Goal: Task Accomplishment & Management: Manage account settings

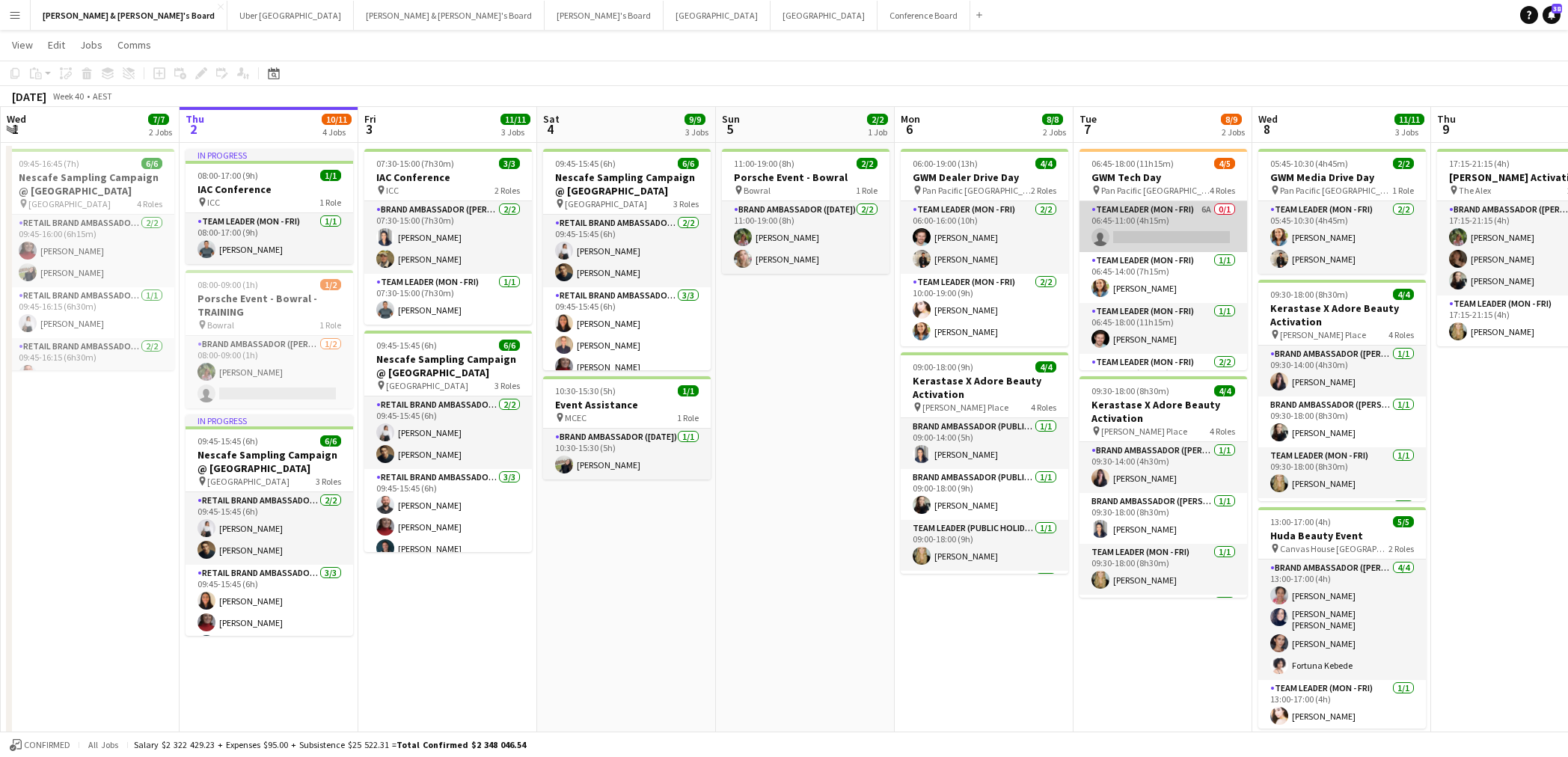
click at [1168, 230] on app-card-role "Team Leader (Mon - Fri) 6A 0/1 06:45-11:00 (4h15m) single-neutral-actions" at bounding box center [1163, 226] width 167 height 51
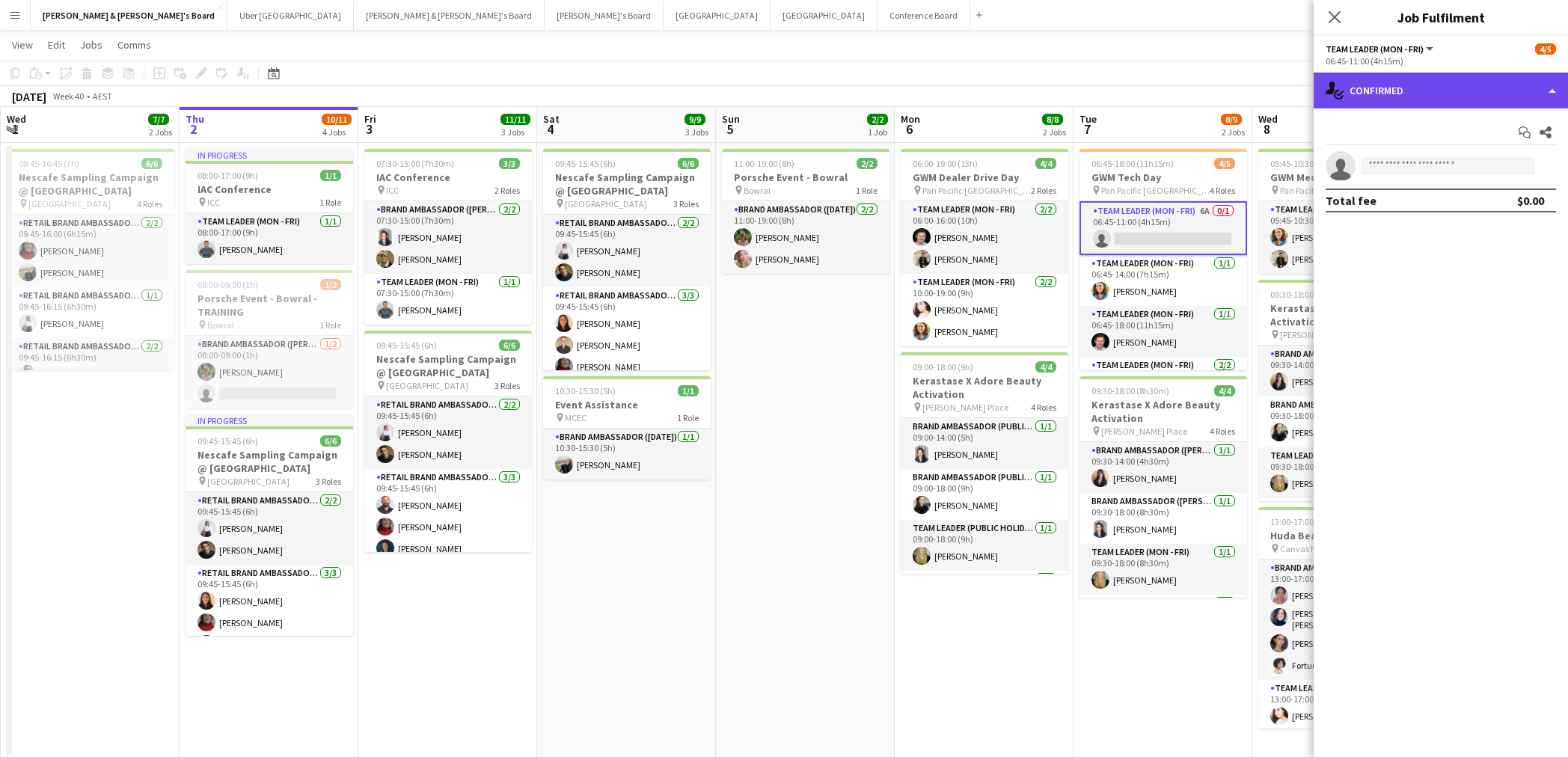
click at [1355, 85] on div "single-neutral-actions-check-2 Confirmed" at bounding box center [1441, 90] width 254 height 36
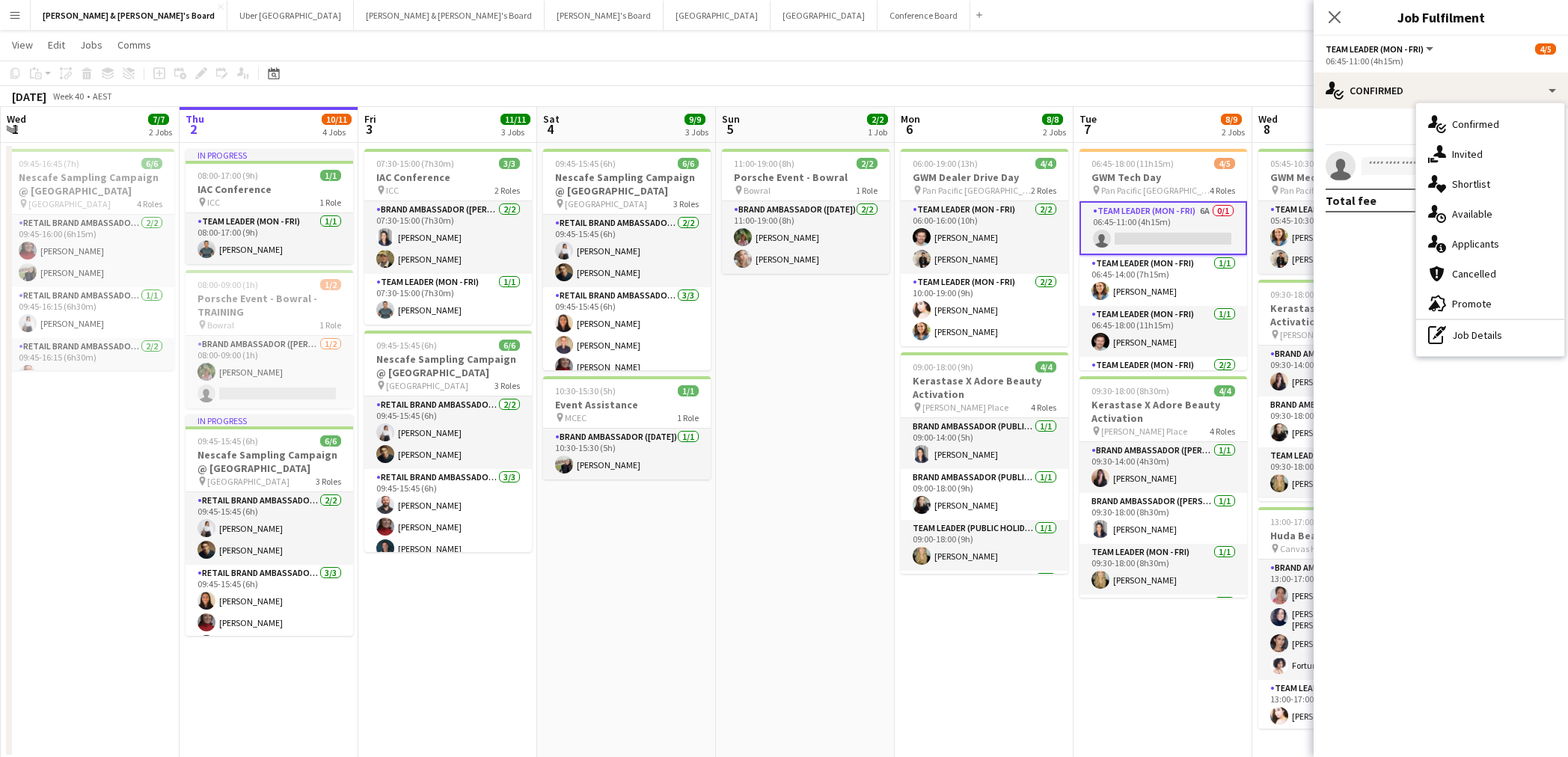
click at [1355, 251] on div "single-neutral-actions-information Applicants" at bounding box center [1490, 243] width 148 height 30
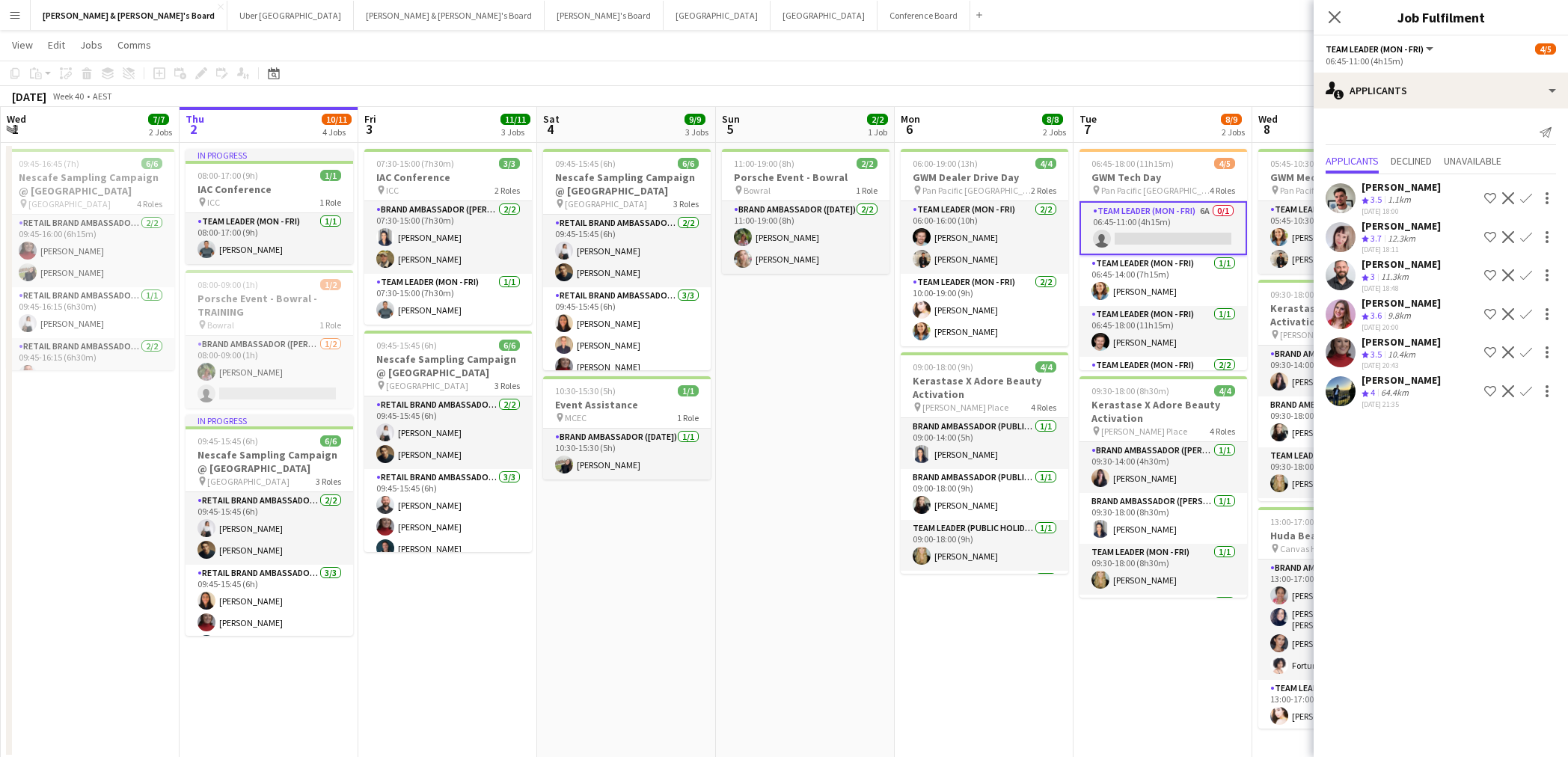
click at [1355, 351] on app-icon "Confirm" at bounding box center [1525, 352] width 12 height 12
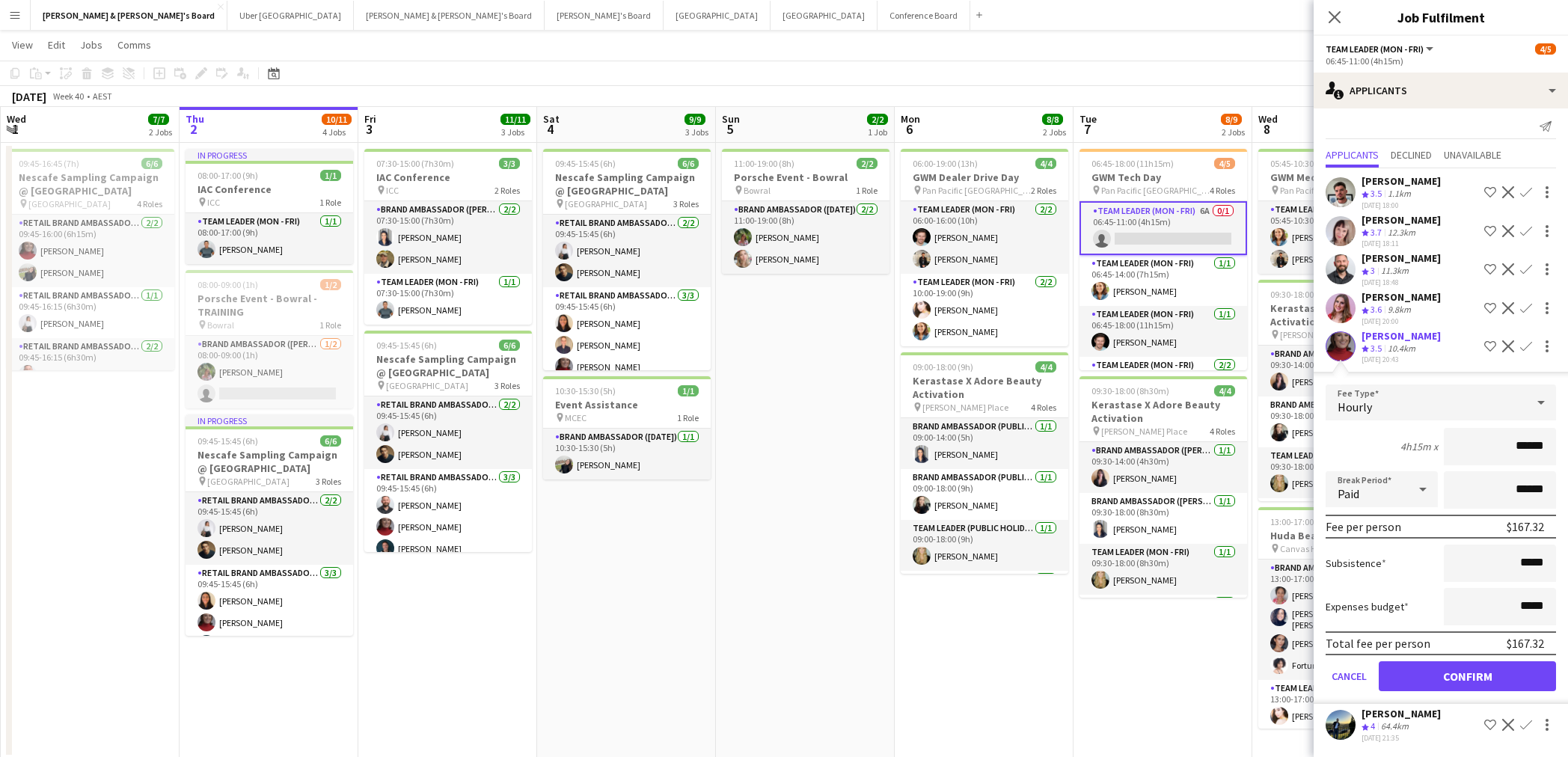
scroll to position [6, 0]
click at [1355, 597] on button "Confirm" at bounding box center [1467, 676] width 177 height 30
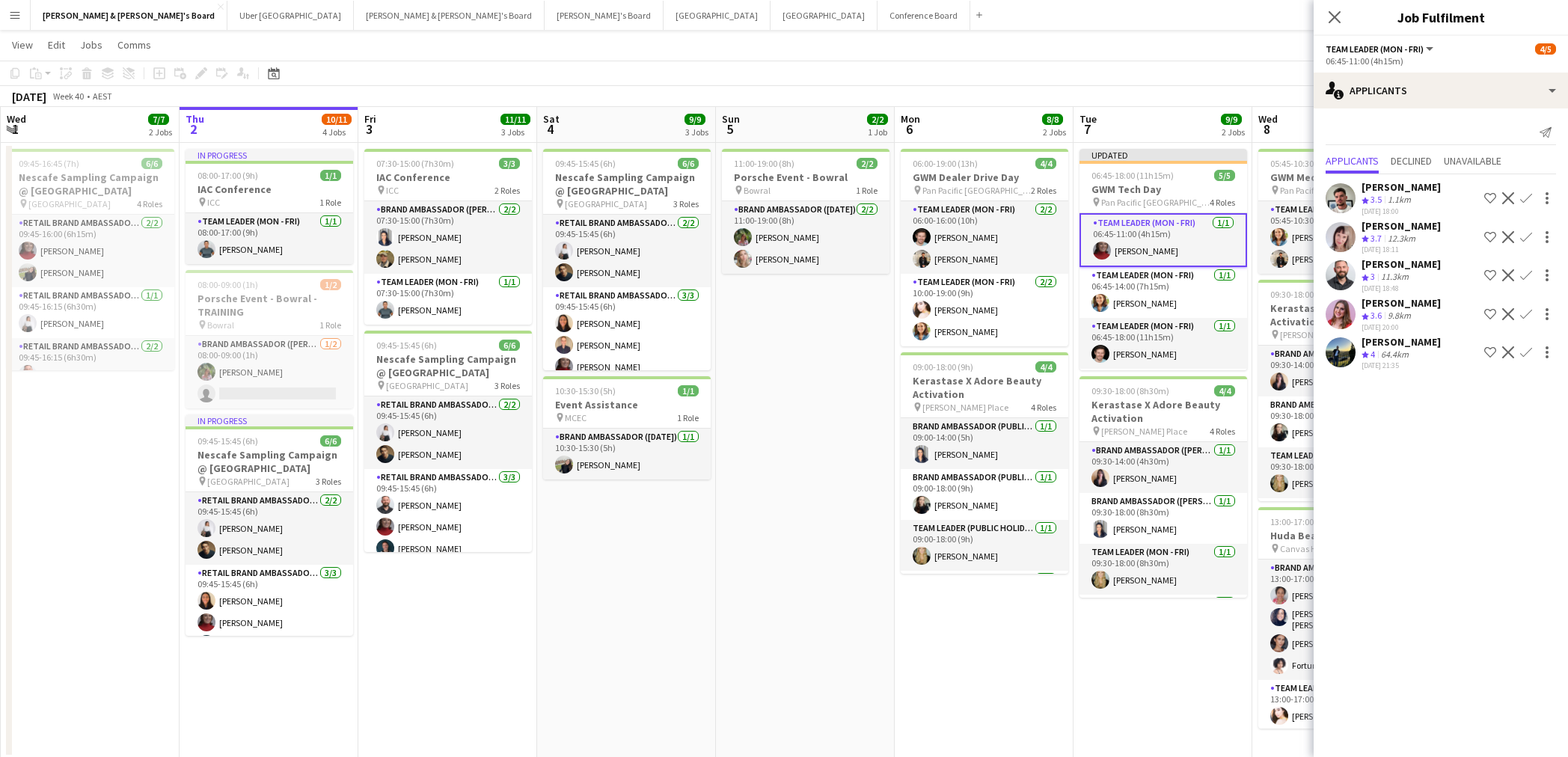
scroll to position [0, 0]
click at [1338, 17] on icon "Close pop-in" at bounding box center [1335, 17] width 14 height 14
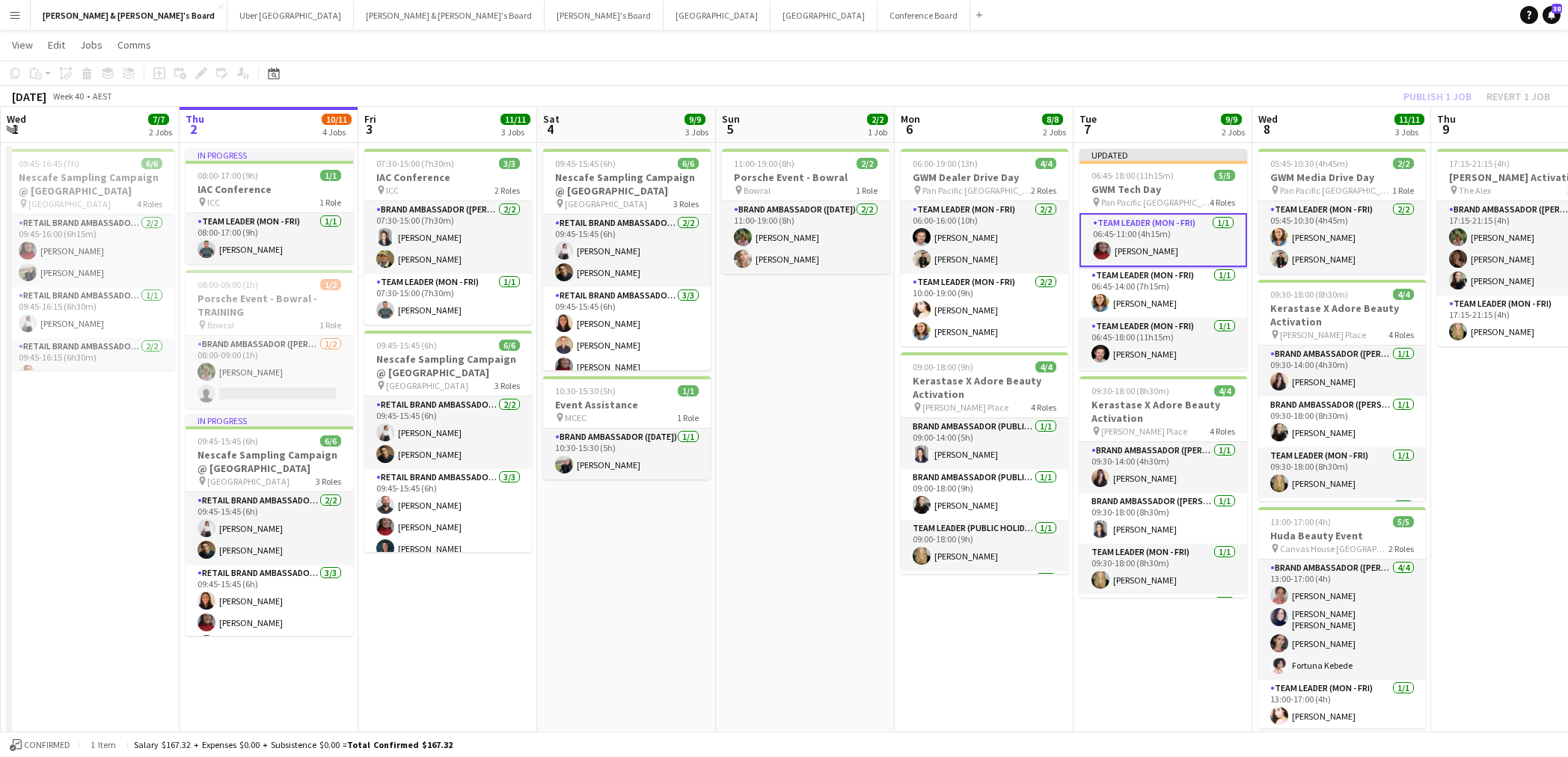
click at [1355, 94] on div "Publish 1 job Revert 1 job" at bounding box center [1477, 97] width 182 height 20
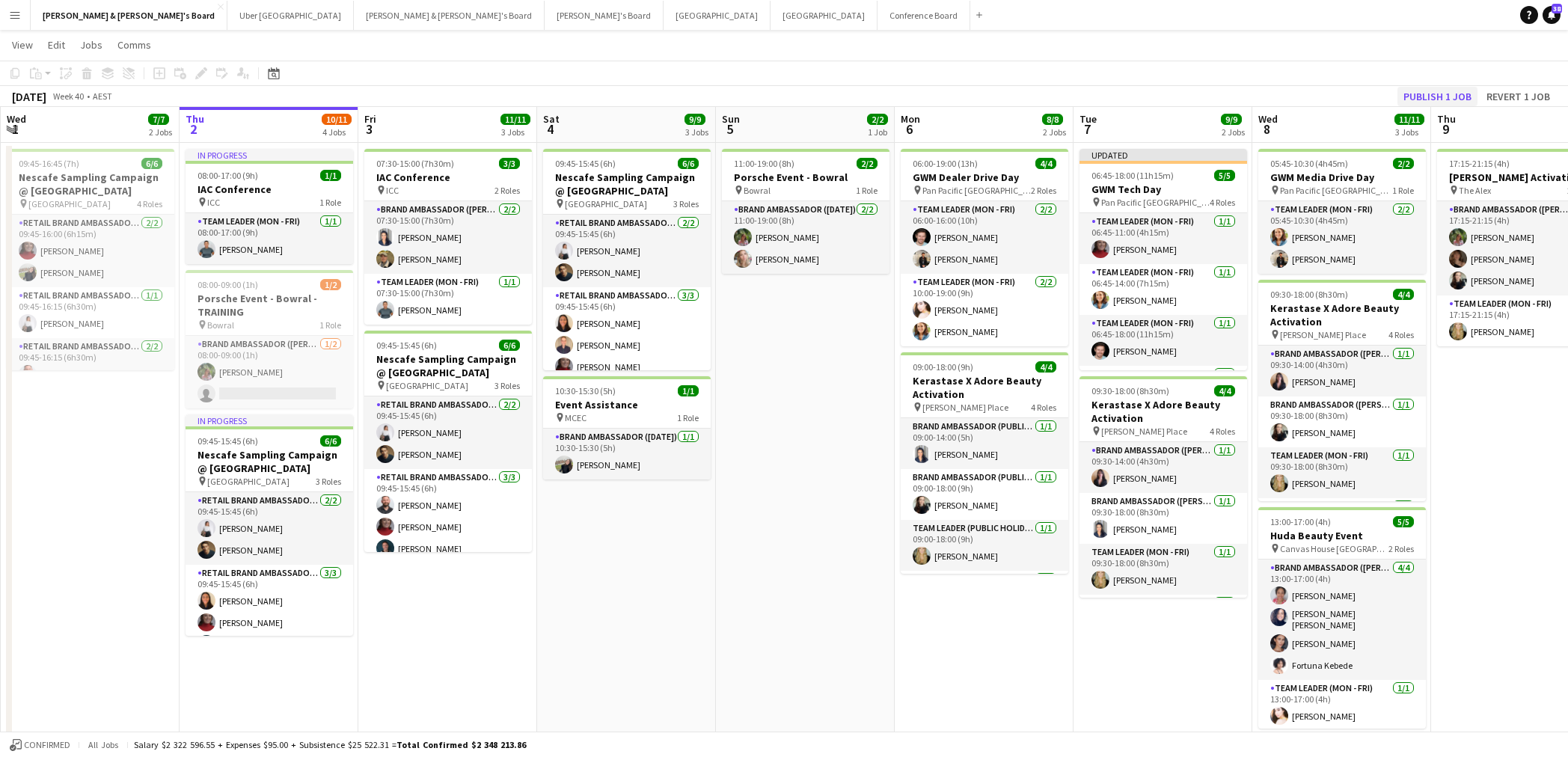
click at [1355, 94] on button "Publish 1 job" at bounding box center [1437, 97] width 80 height 20
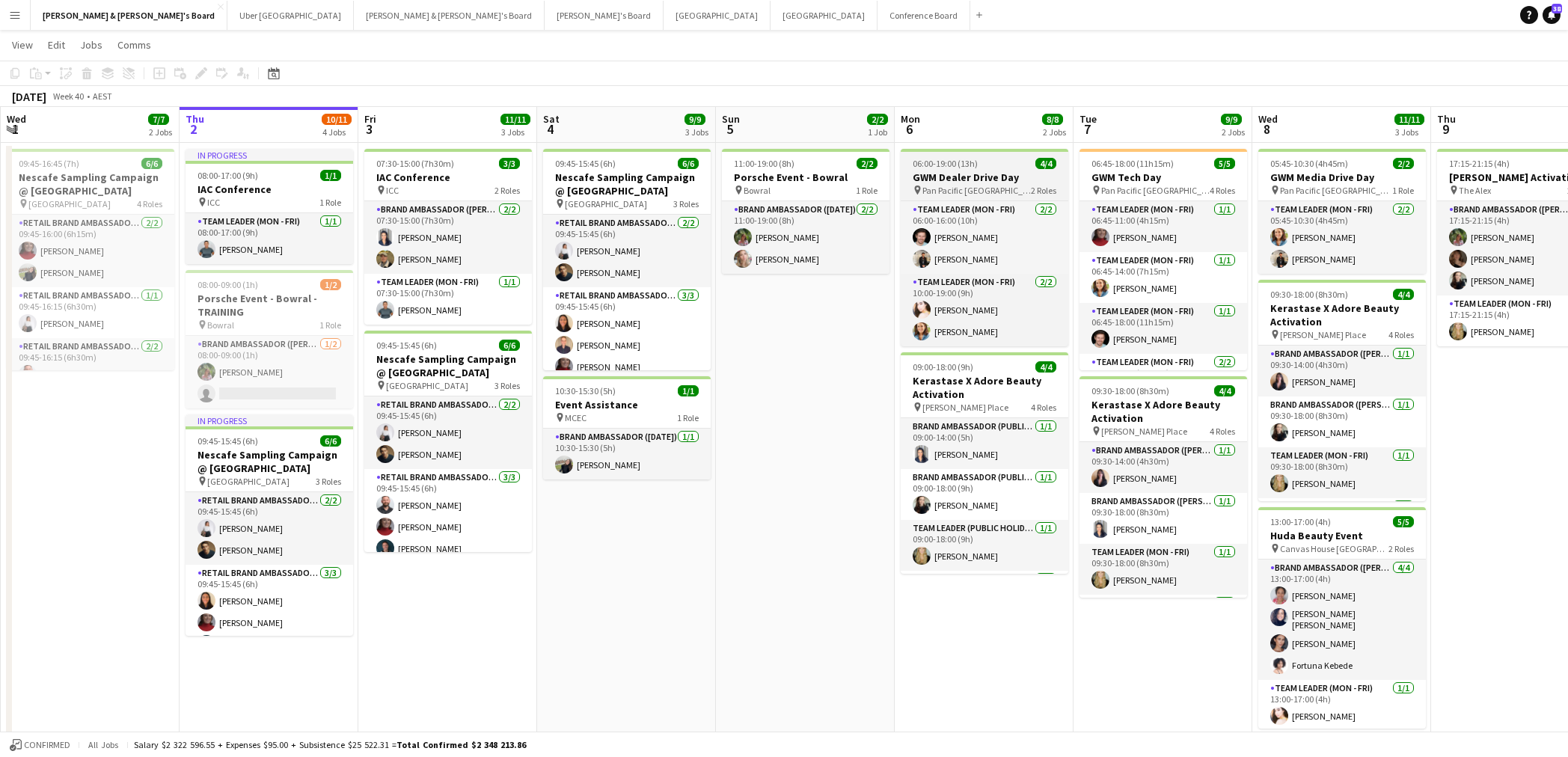
click at [994, 178] on h3 "GWM Dealer Drive Day" at bounding box center [984, 177] width 167 height 13
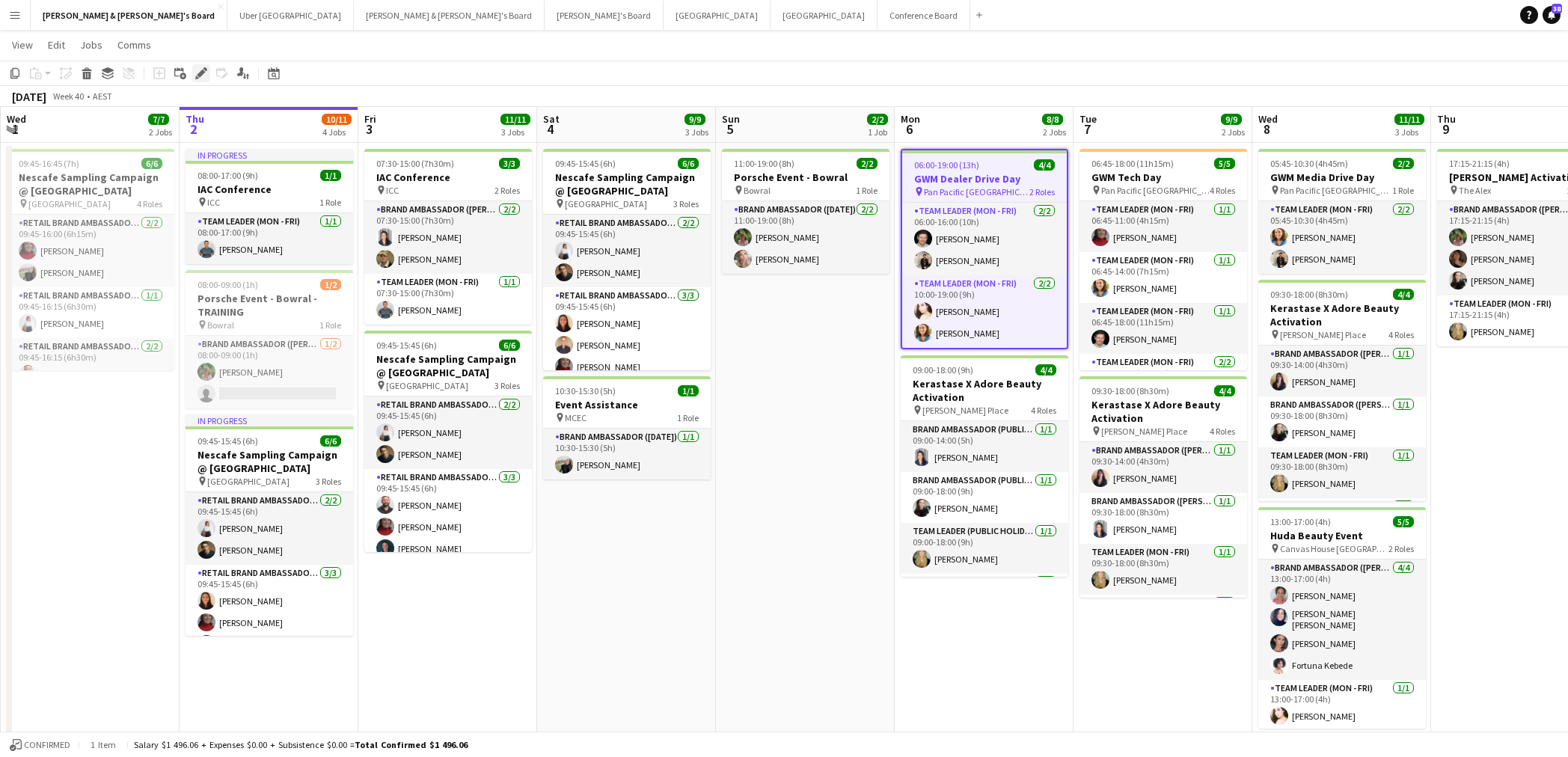
click at [205, 75] on icon "Edit" at bounding box center [200, 72] width 12 height 12
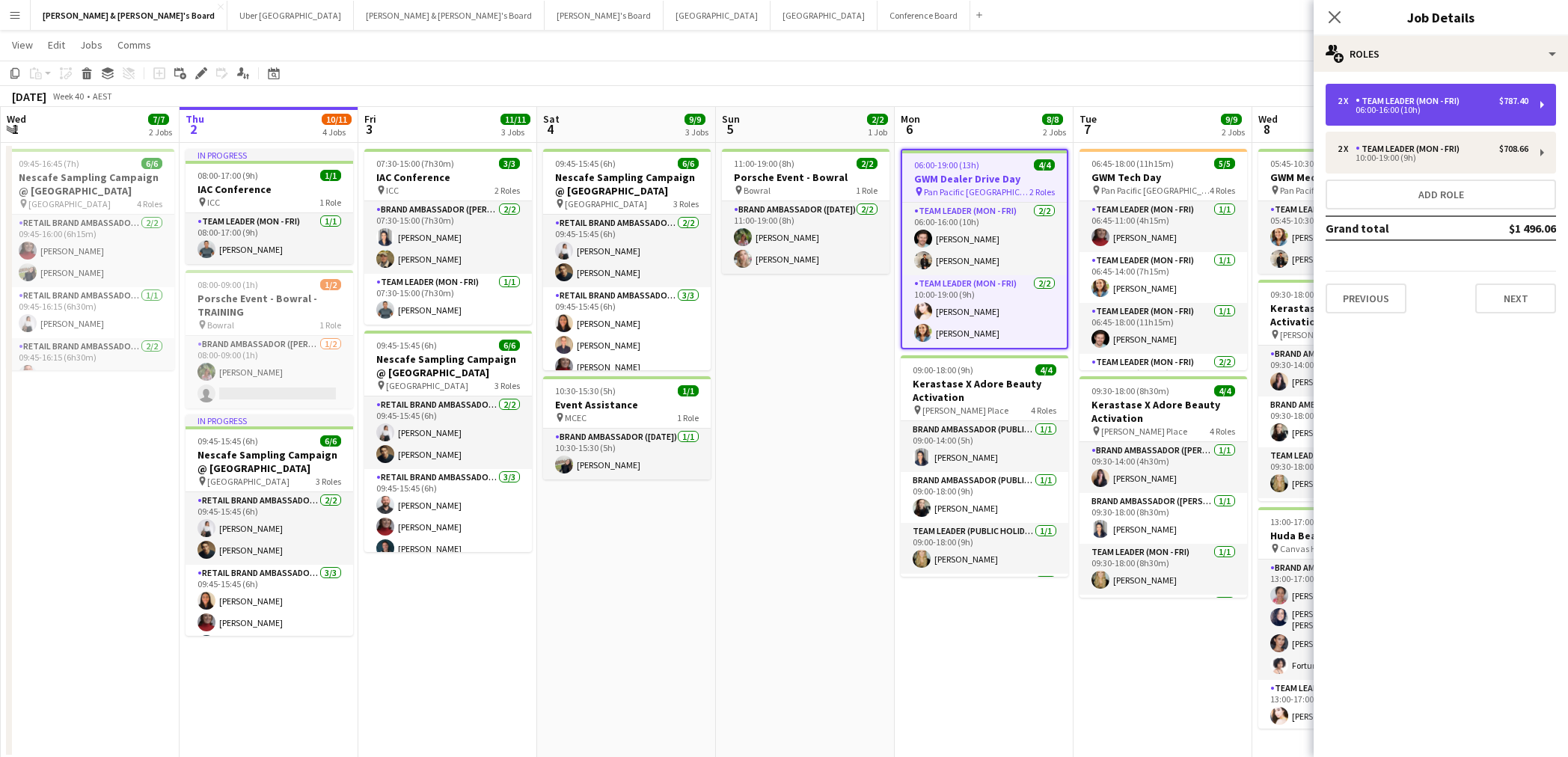
click at [1355, 112] on div "06:00-16:00 (10h)" at bounding box center [1432, 110] width 191 height 7
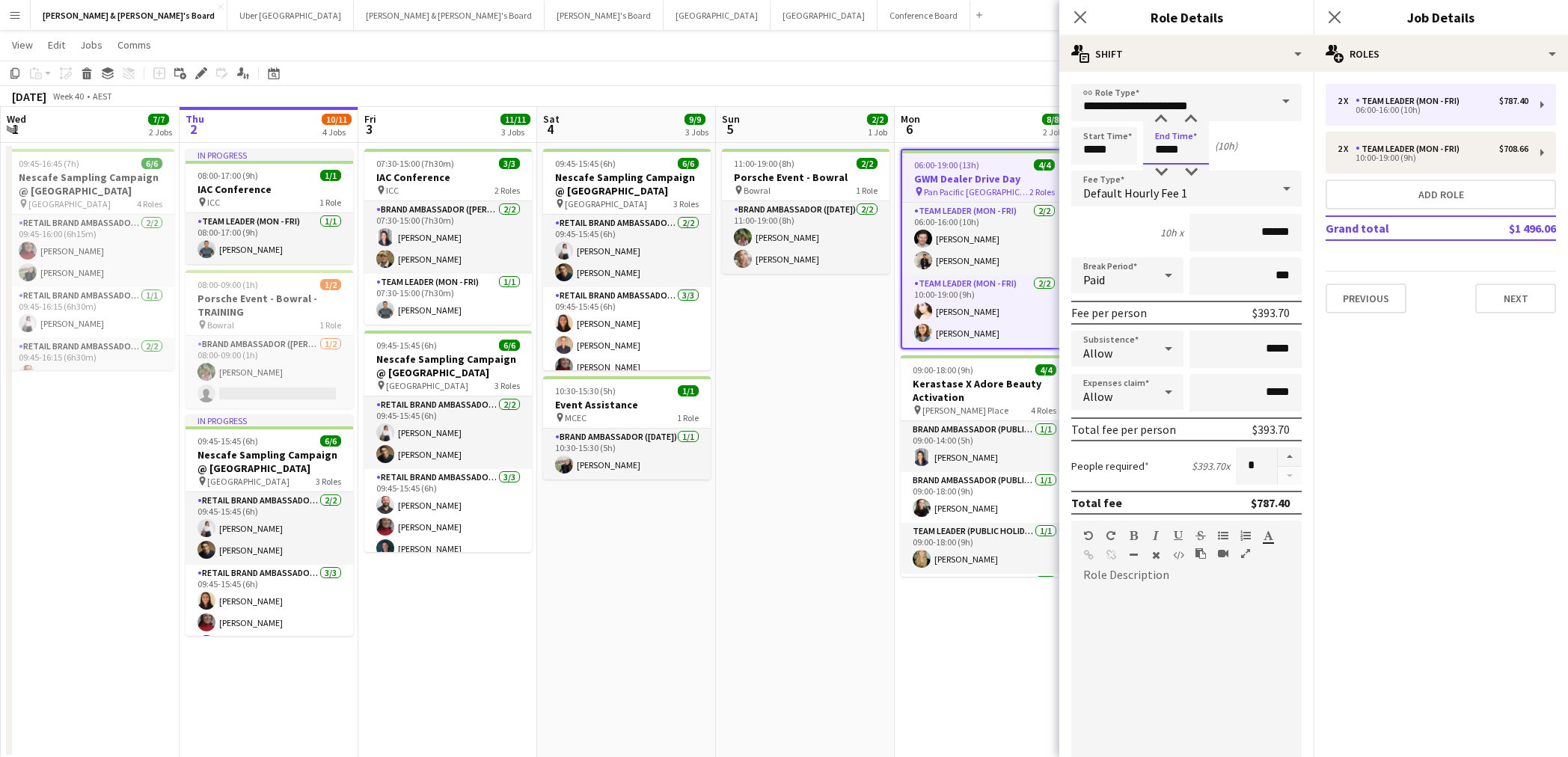
click at [1177, 149] on input "*****" at bounding box center [1176, 146] width 66 height 38
click at [1163, 118] on div at bounding box center [1160, 119] width 30 height 15
type input "*****"
click at [1163, 118] on div at bounding box center [1160, 119] width 30 height 15
click at [1289, 456] on button "button" at bounding box center [1289, 457] width 24 height 20
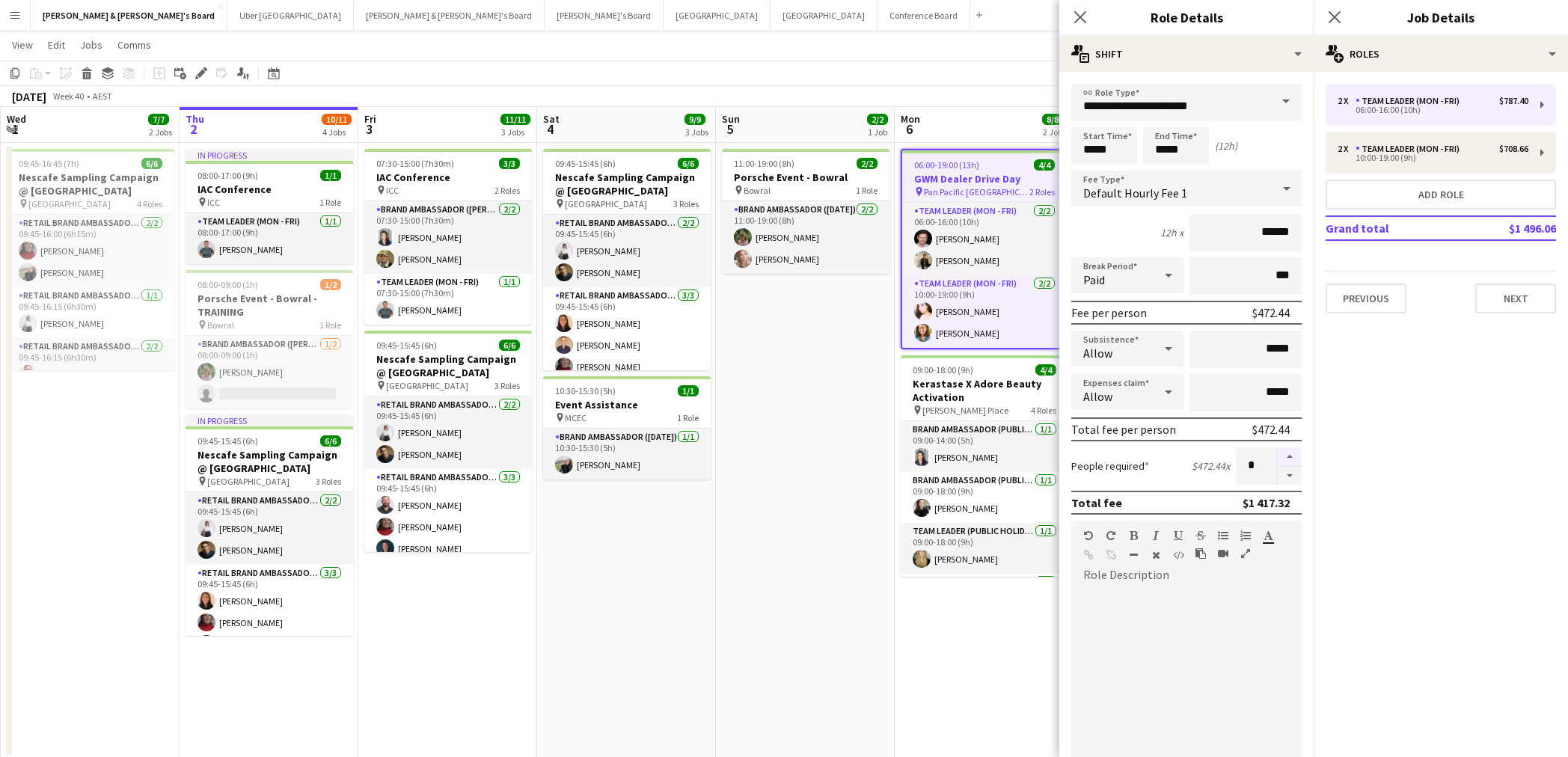
click at [1290, 456] on button "button" at bounding box center [1289, 457] width 24 height 20
type input "*"
click at [1081, 18] on icon at bounding box center [1080, 17] width 14 height 14
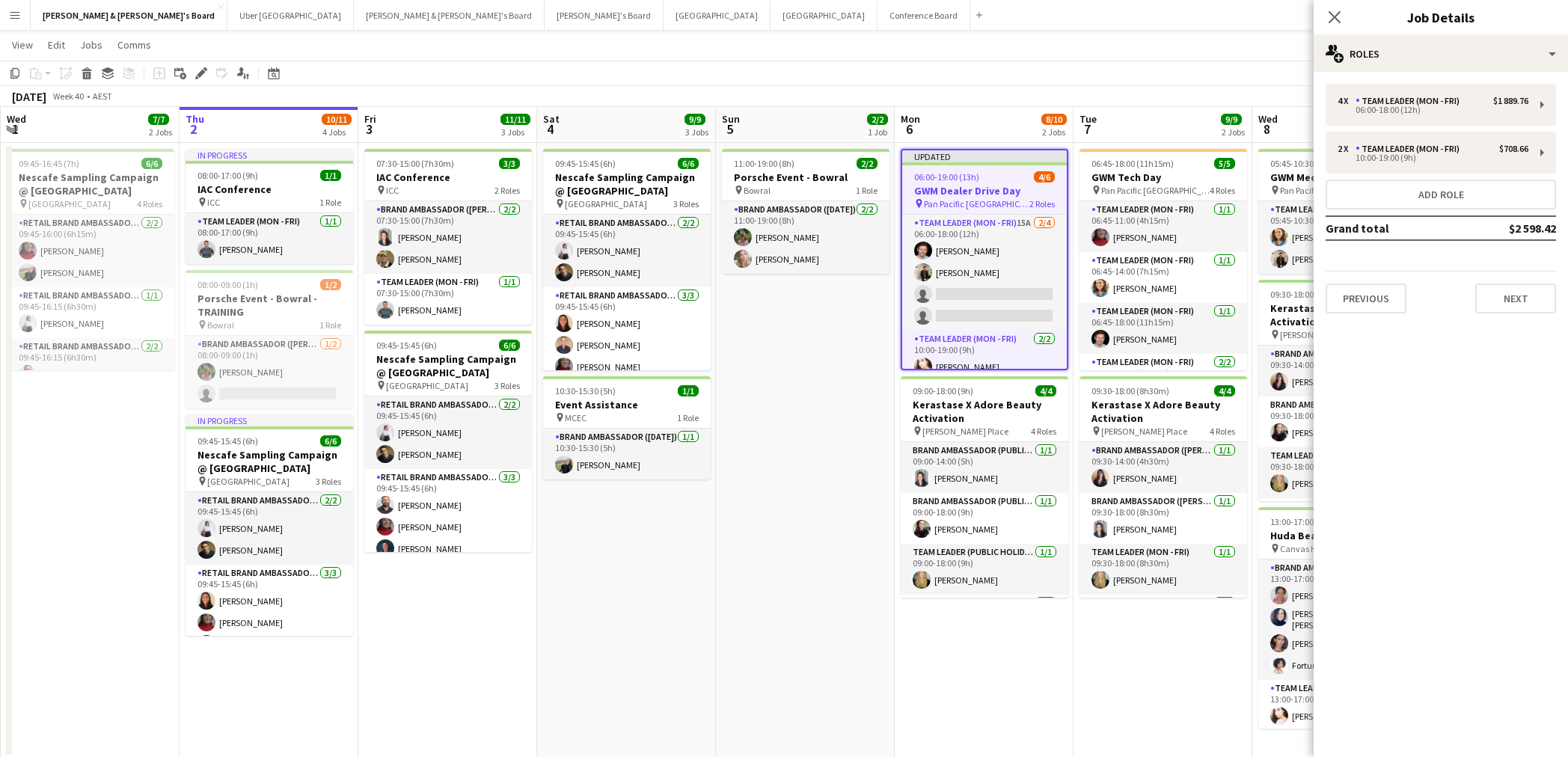
click at [1337, 21] on icon at bounding box center [1334, 17] width 12 height 12
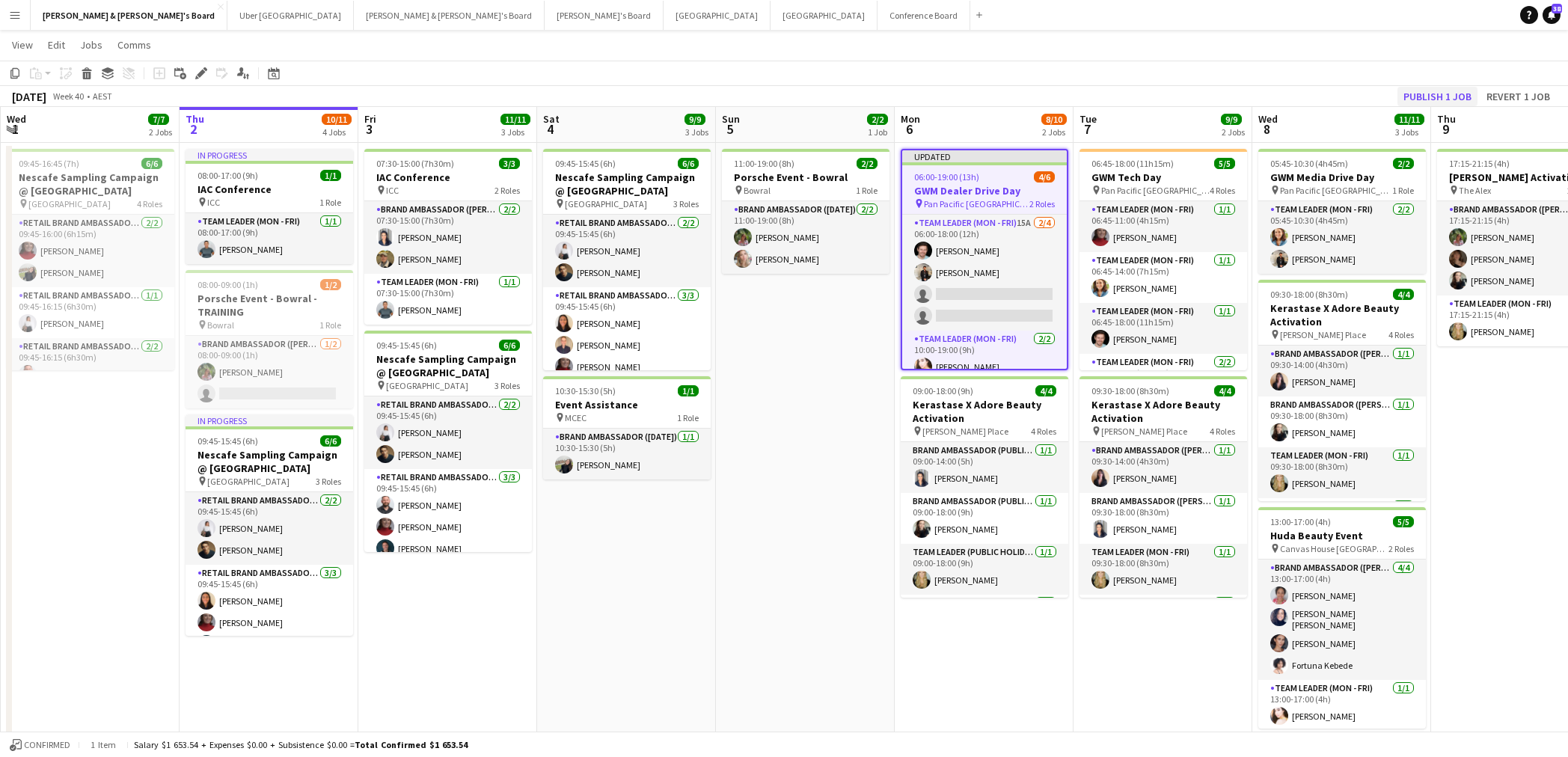
click at [1355, 94] on button "Publish 1 job" at bounding box center [1437, 97] width 80 height 20
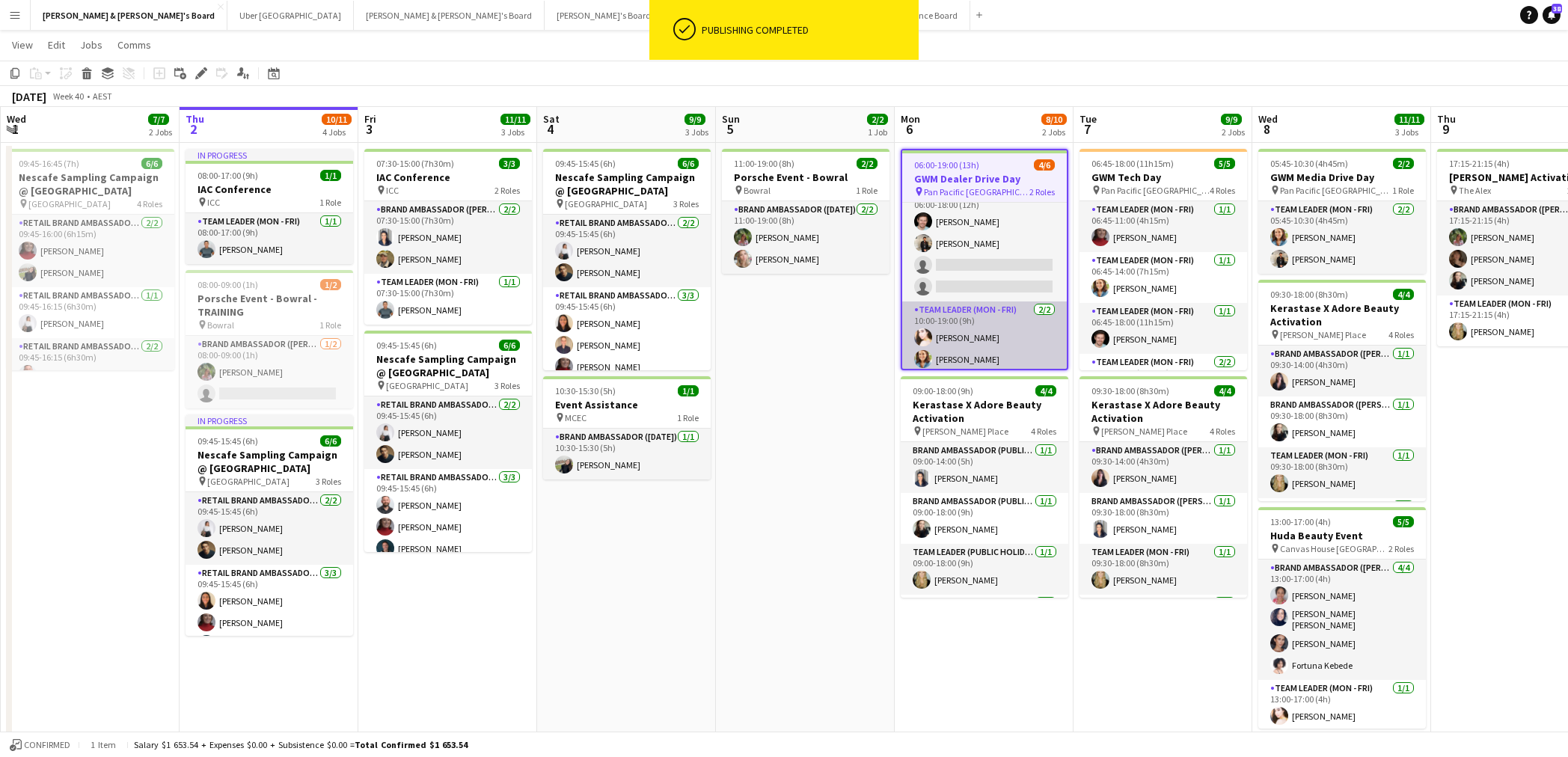
scroll to position [22, 0]
click at [978, 349] on app-card-role "Team Leader (Mon - Fri) [DATE] 10:00-19:00 (9h) [PERSON_NAME] [PERSON_NAME]" at bounding box center [985, 332] width 165 height 72
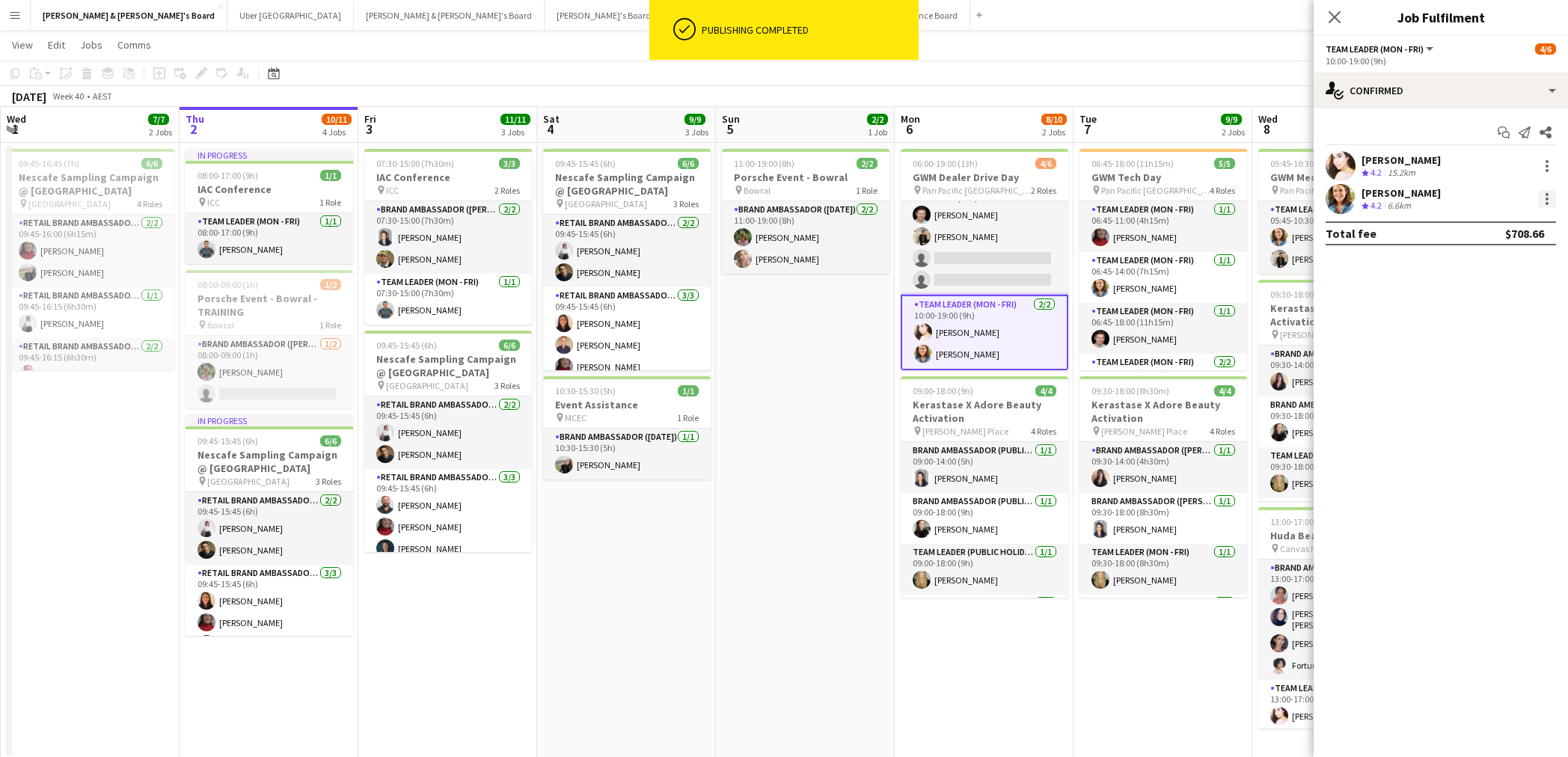
click at [1355, 201] on div at bounding box center [1547, 199] width 18 height 18
click at [1355, 261] on span "Switch crew" at bounding box center [1482, 262] width 64 height 13
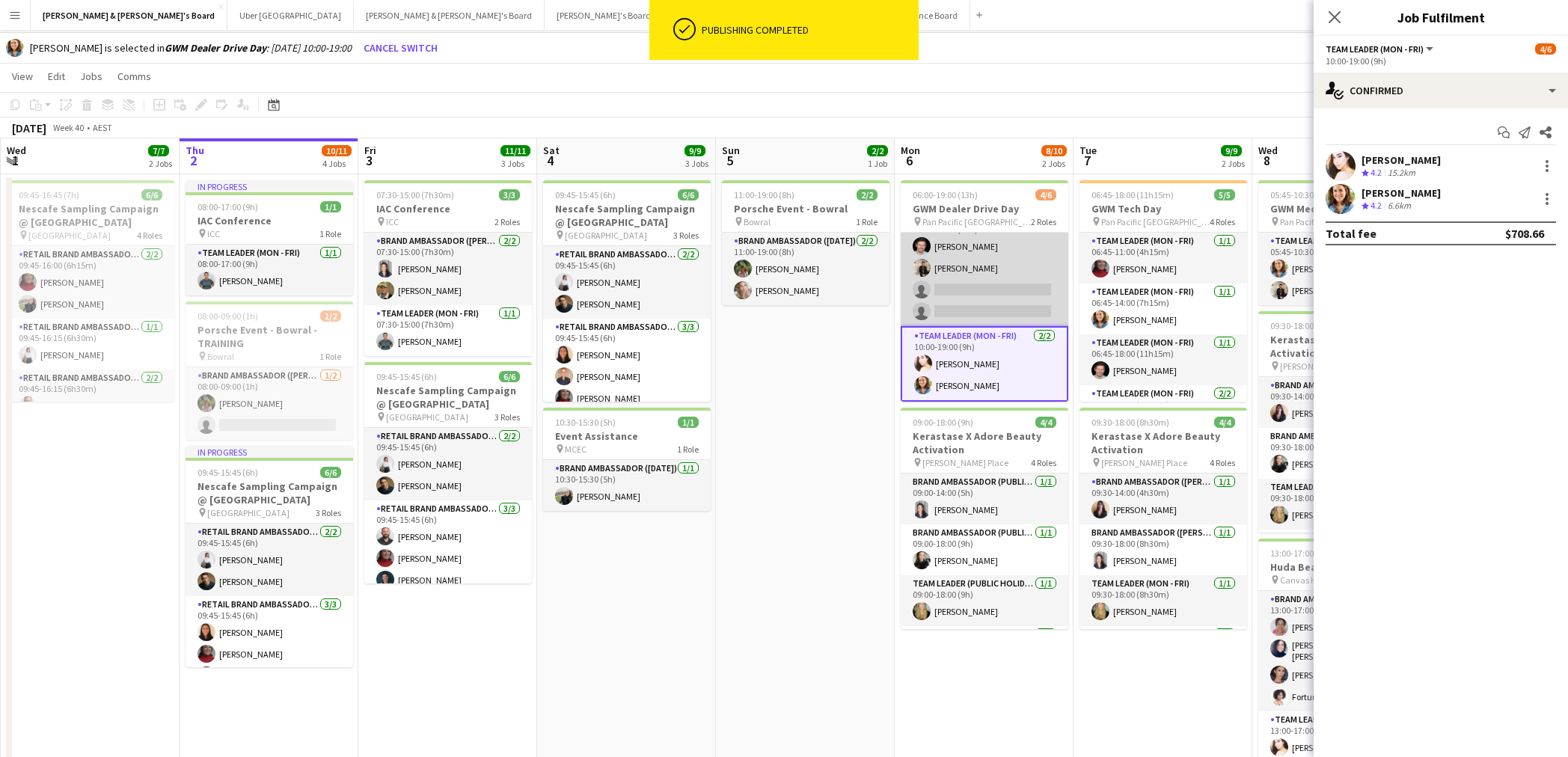
click at [980, 285] on app-card-role "Team Leader (Mon - Fri) 15A [DATE] 06:00-18:00 (12h) [PERSON_NAME] [PERSON_NAME…" at bounding box center [984, 268] width 167 height 116
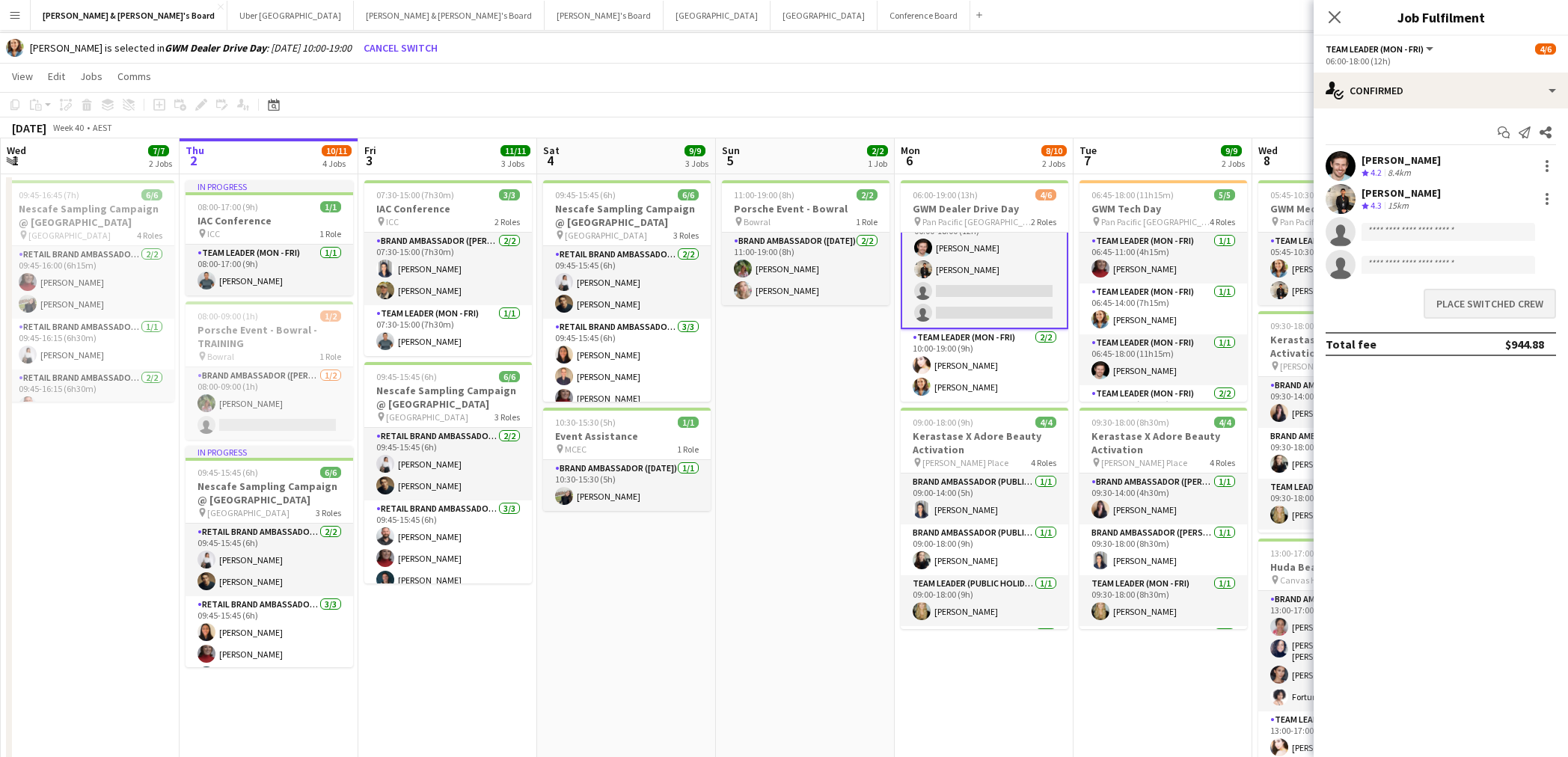
click at [1355, 309] on button "Place switched crew" at bounding box center [1490, 303] width 132 height 30
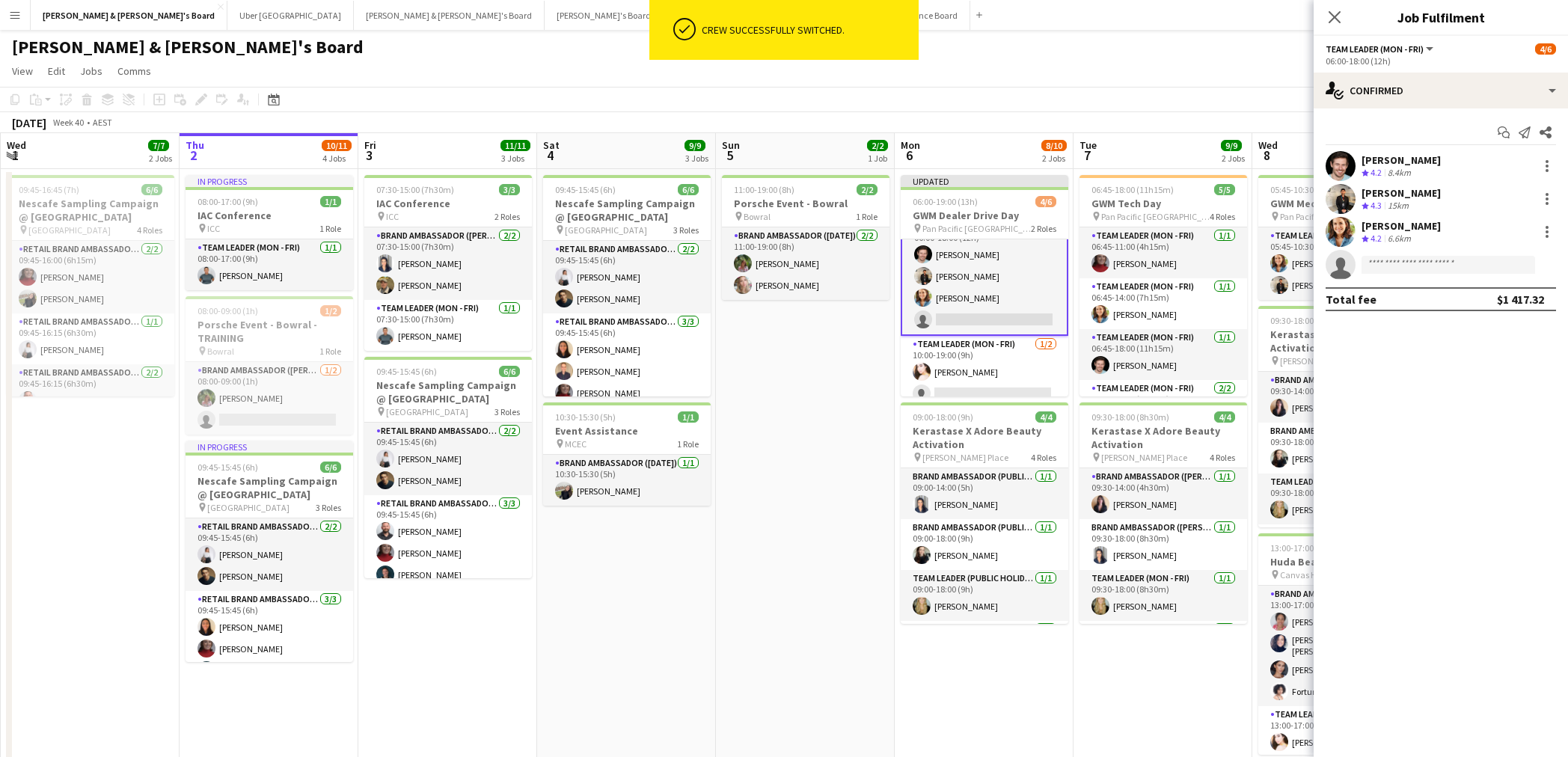
scroll to position [26, 0]
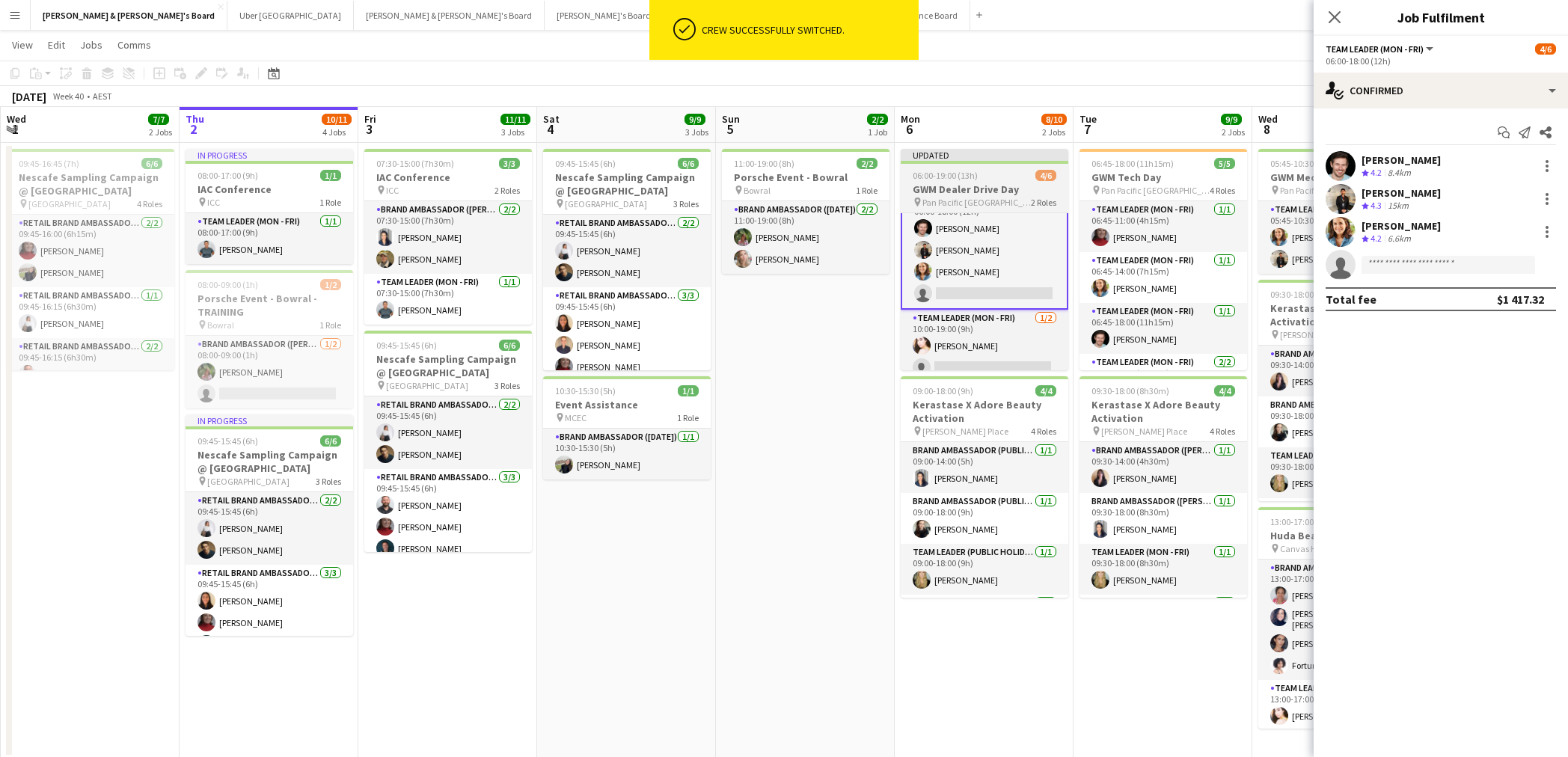
click at [989, 182] on app-job-card "Updated 06:00-19:00 (13h) 4/6 GWM Dealer Drive Day pin Pan Pacific Melbourne 2 …" at bounding box center [984, 259] width 167 height 222
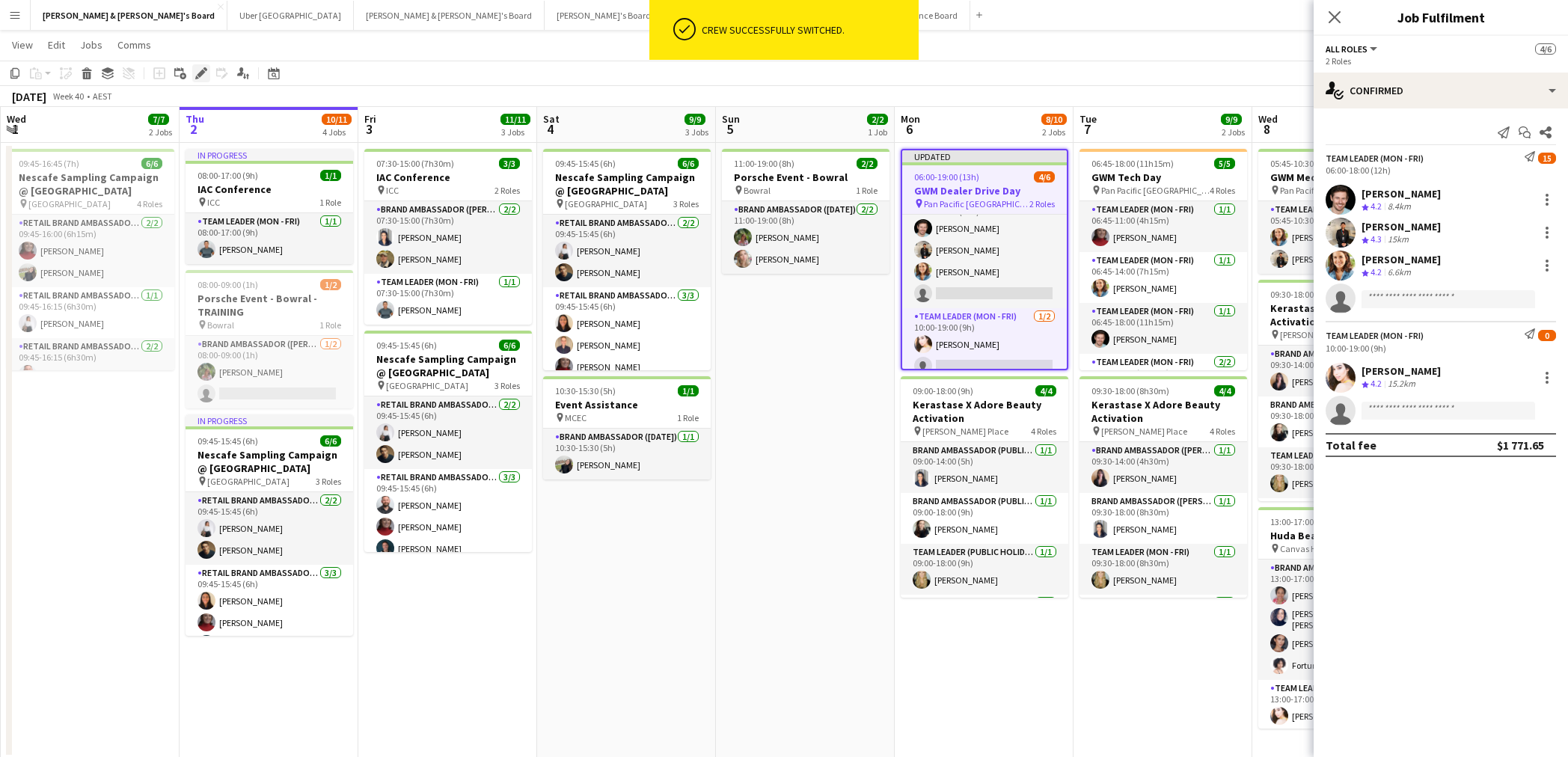
click at [201, 74] on icon at bounding box center [200, 73] width 8 height 8
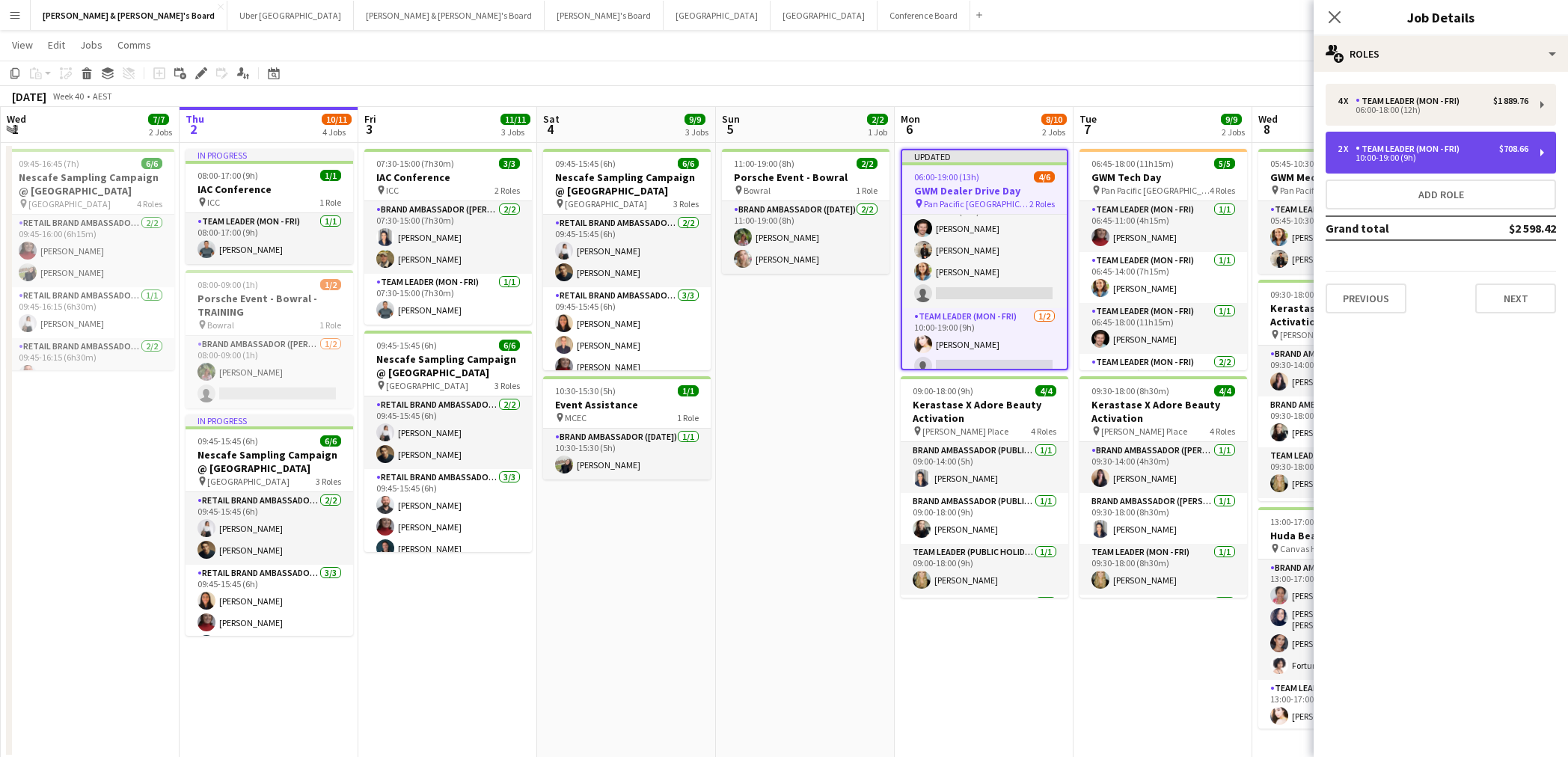
click at [1355, 161] on div "10:00-19:00 (9h)" at bounding box center [1432, 157] width 191 height 7
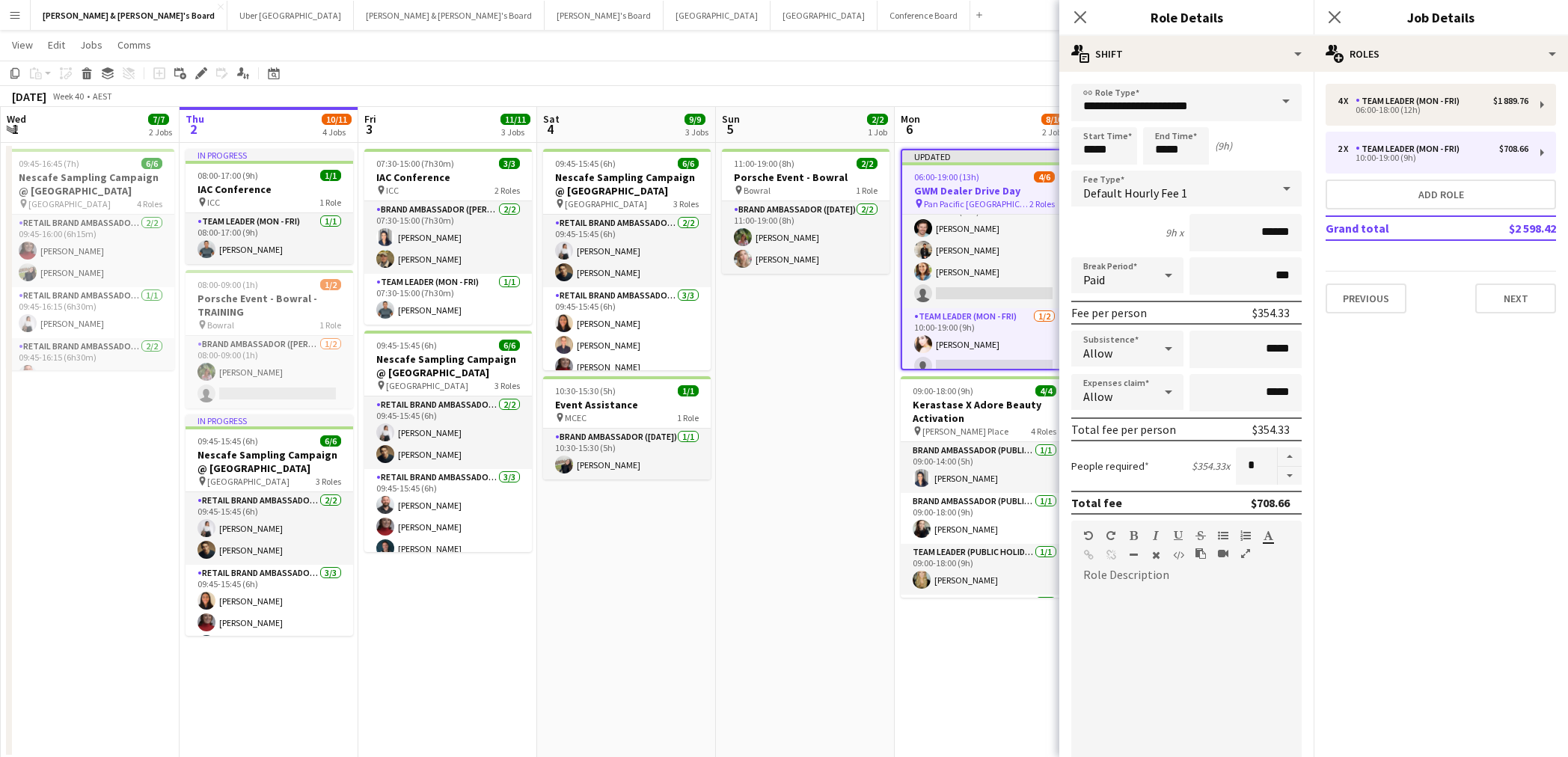
click at [1290, 476] on button "button" at bounding box center [1289, 476] width 24 height 19
type input "*"
click at [1079, 16] on icon at bounding box center [1080, 17] width 14 height 14
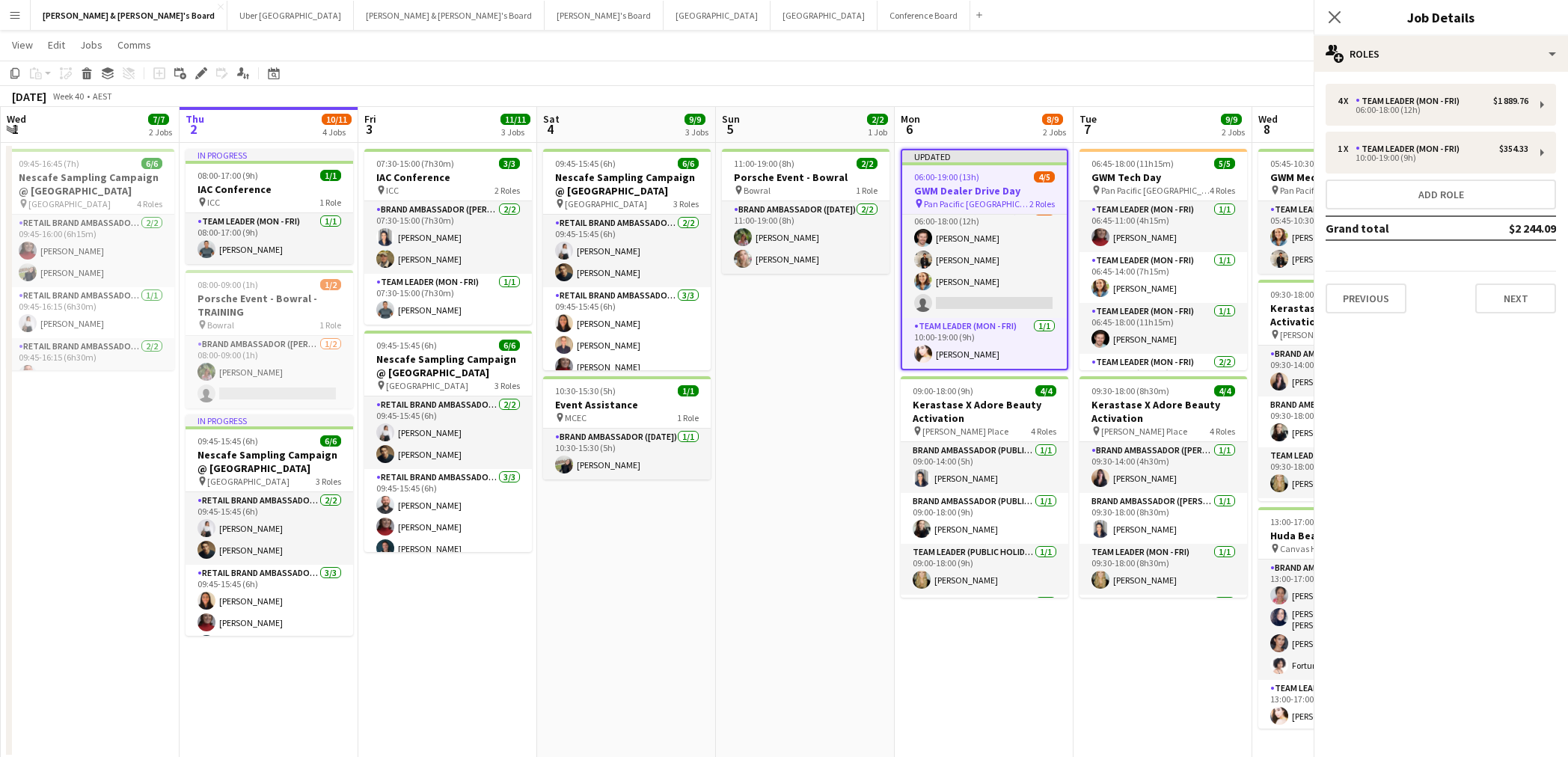
scroll to position [13, 0]
click at [1334, 17] on icon at bounding box center [1335, 17] width 14 height 14
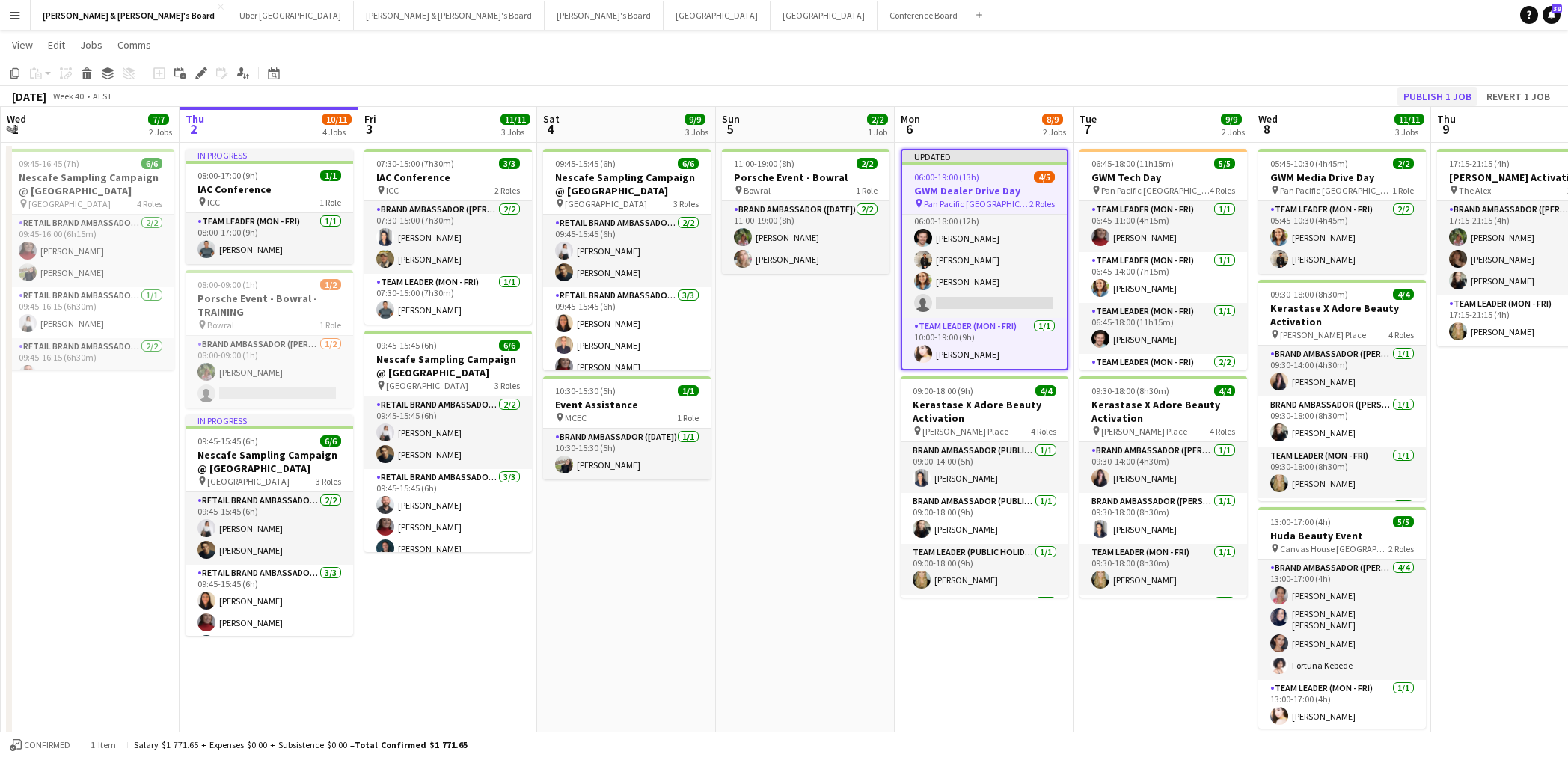
click at [1355, 96] on button "Publish 1 job" at bounding box center [1437, 97] width 80 height 20
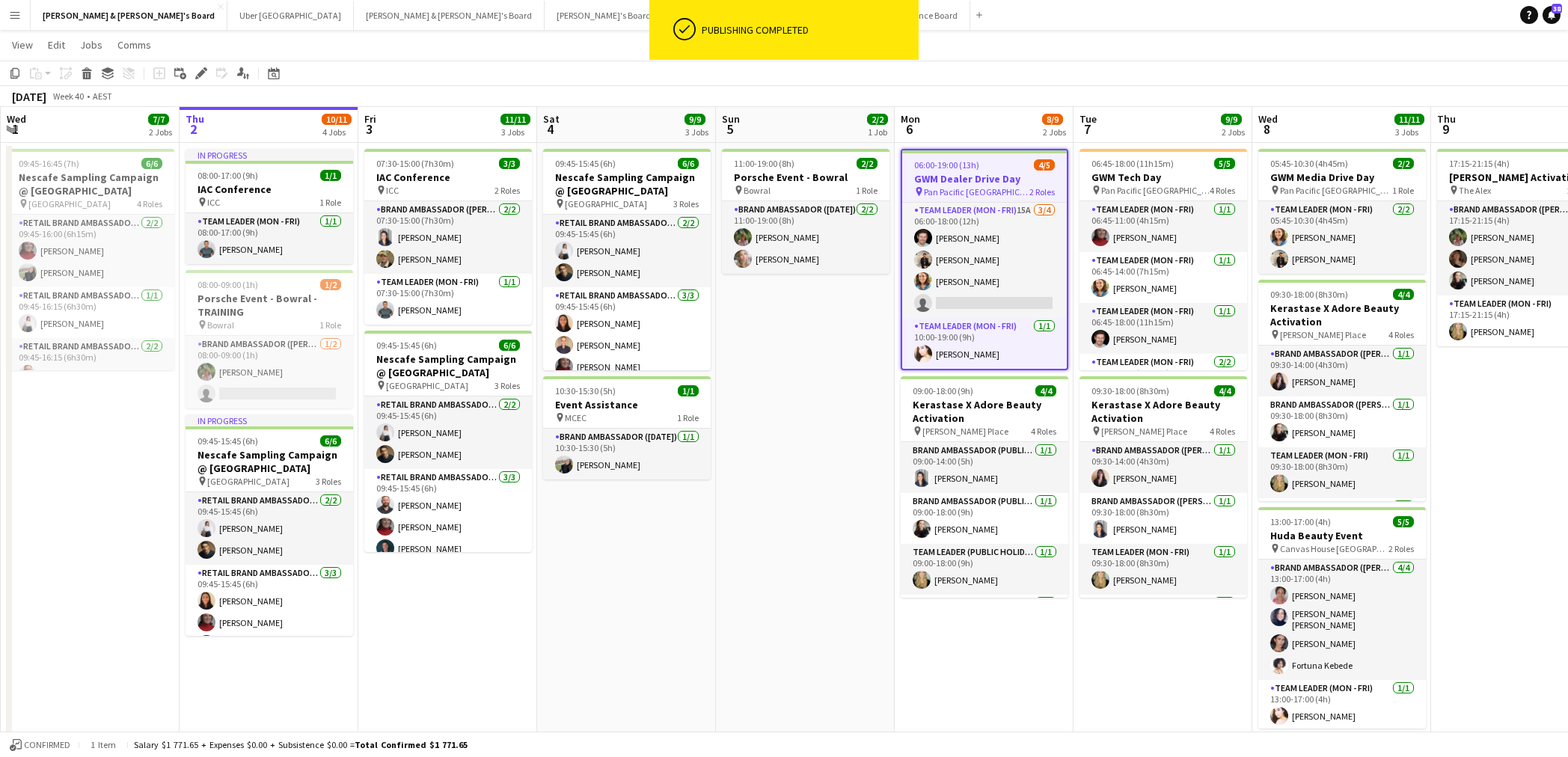
scroll to position [1, 0]
